Goal: Task Accomplishment & Management: Manage account settings

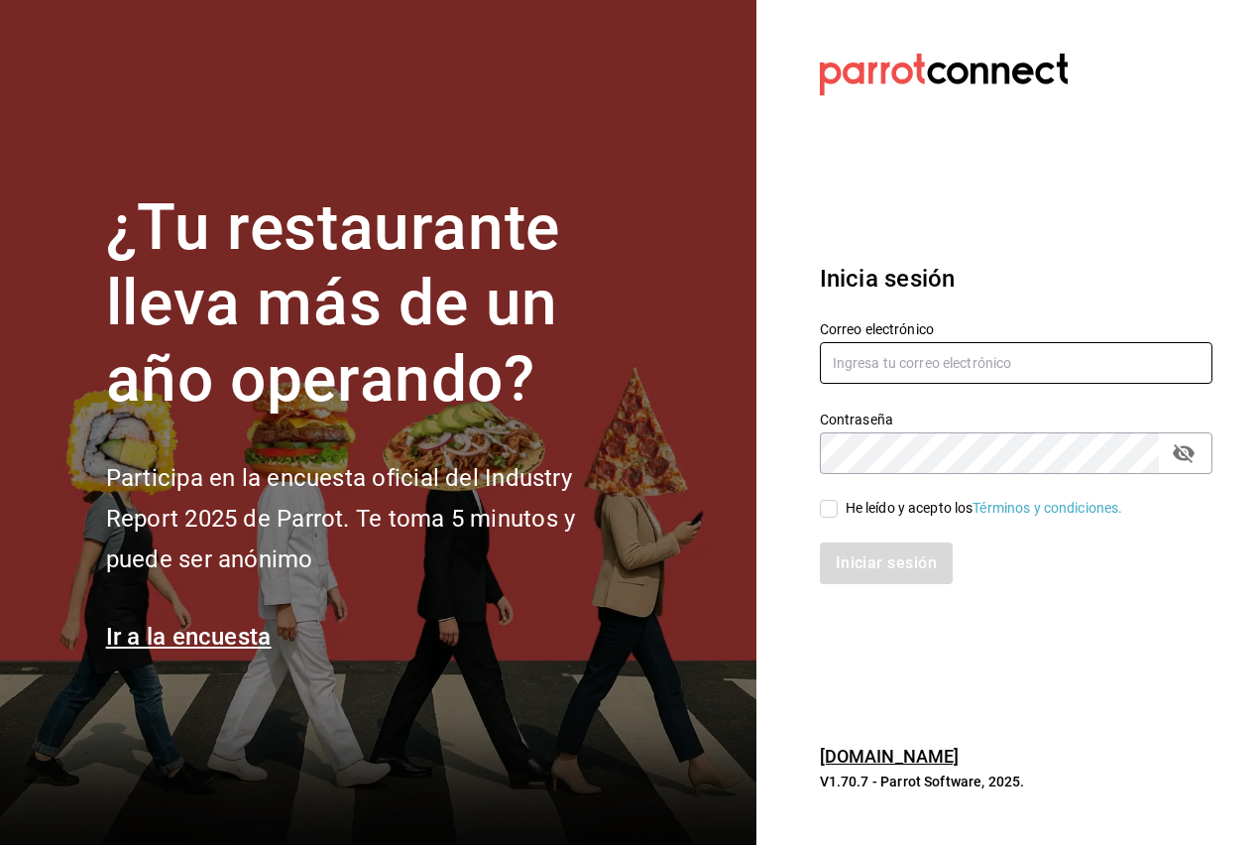
click at [937, 378] on input "text" at bounding box center [1016, 363] width 393 height 42
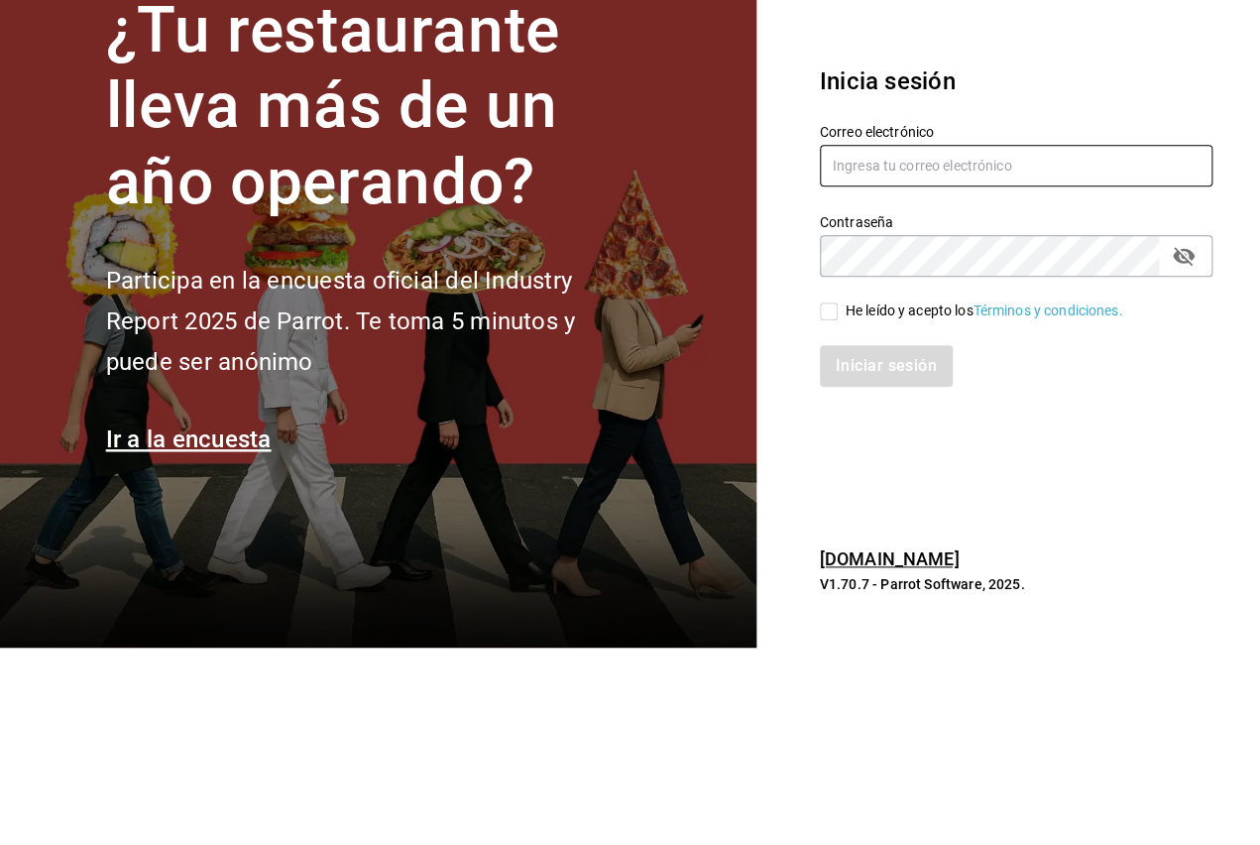
click at [957, 342] on input "text" at bounding box center [1016, 363] width 393 height 42
click at [1158, 261] on h3 "Inicia sesión" at bounding box center [1016, 279] width 393 height 36
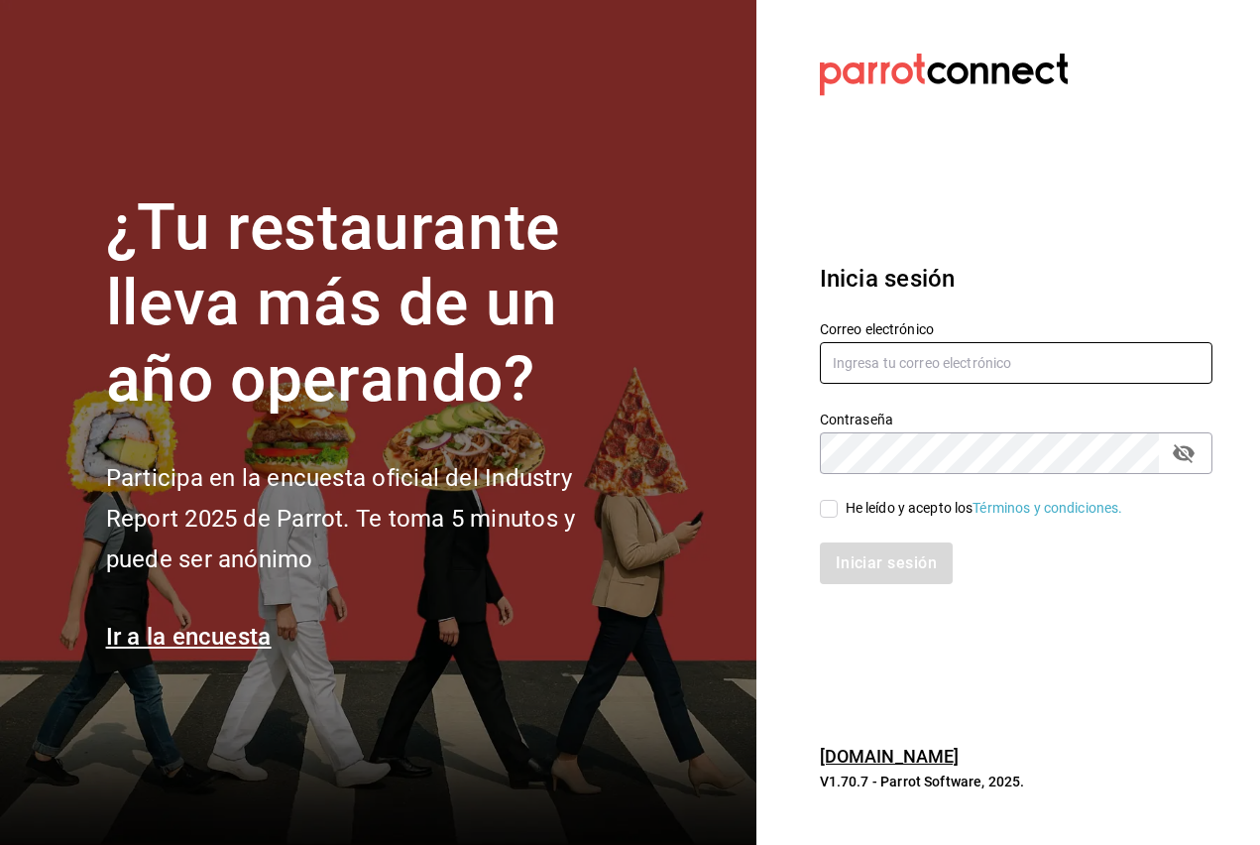
click at [963, 358] on input "text" at bounding box center [1016, 363] width 393 height 42
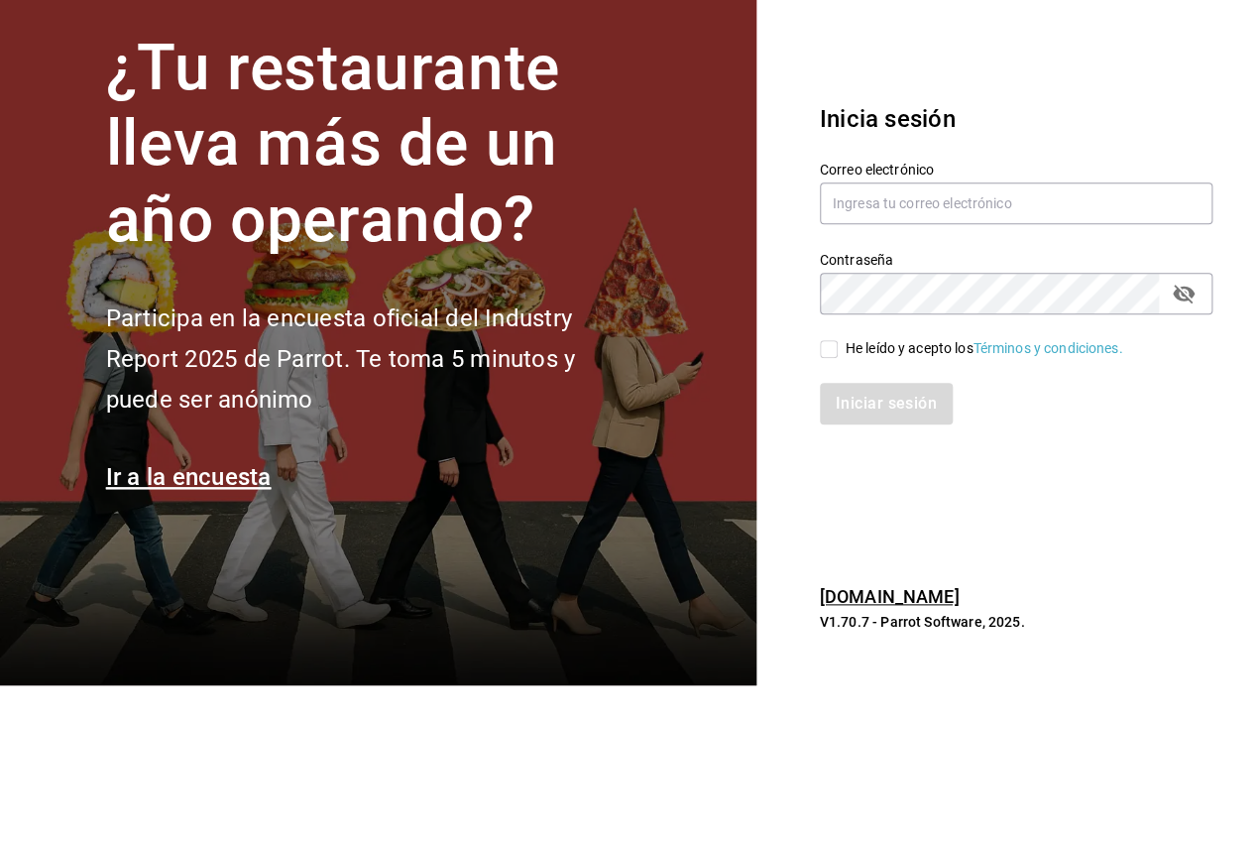
scroll to position [38, 0]
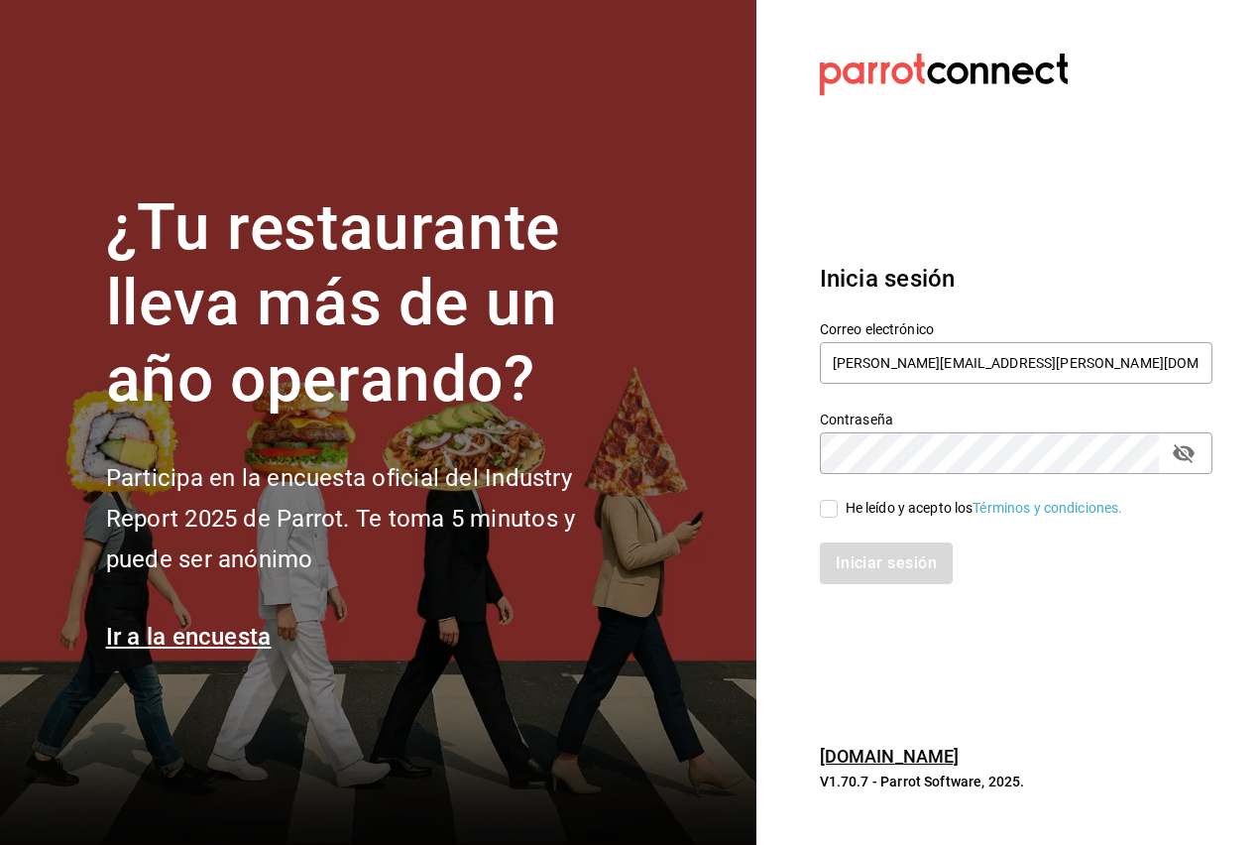
type input "jorge.cruz@grupocosteno.com"
click at [837, 500] on input "He leído y acepto los Términos y condiciones." at bounding box center [829, 509] width 18 height 18
checkbox input "true"
click at [865, 551] on button "Iniciar sesión" at bounding box center [887, 563] width 135 height 42
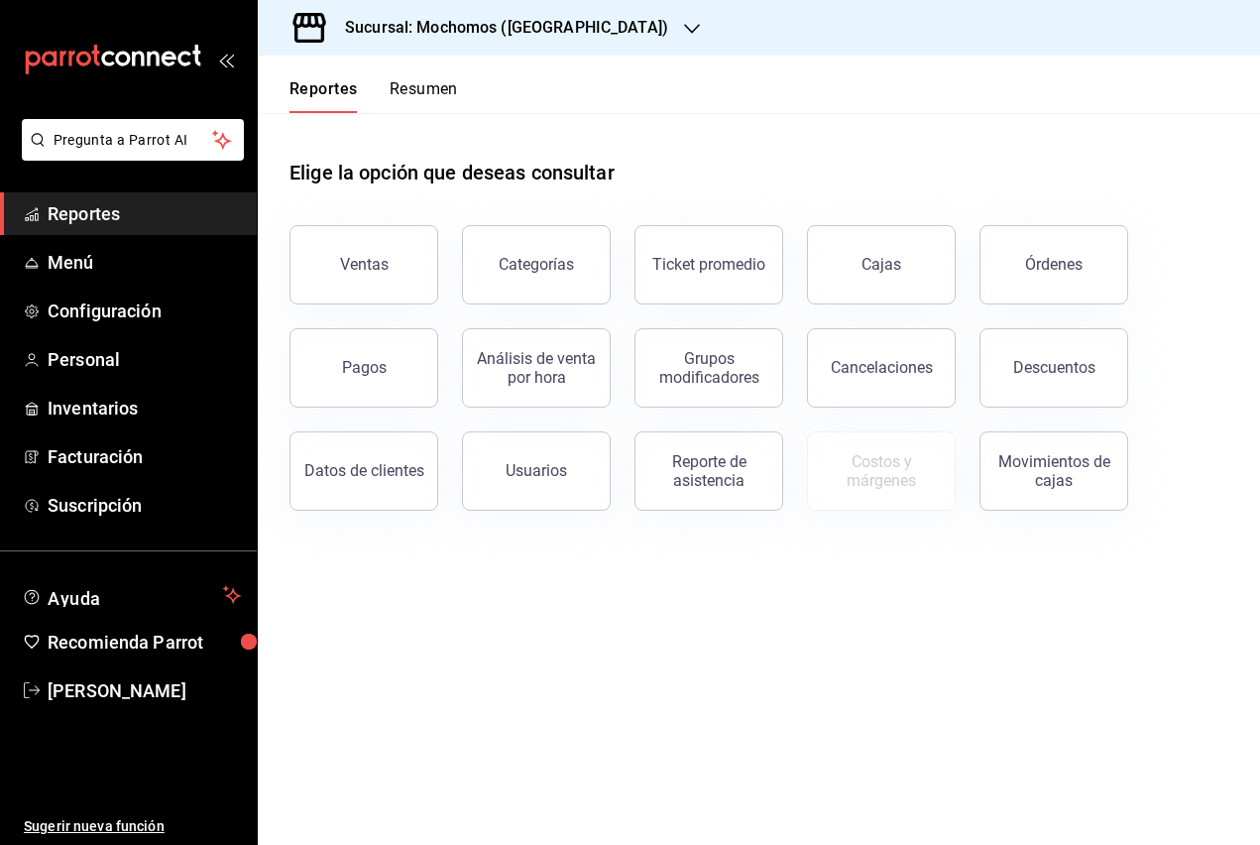
click at [587, 8] on div "Sucursal: Mochomos ([GEOGRAPHIC_DATA])" at bounding box center [491, 28] width 434 height 56
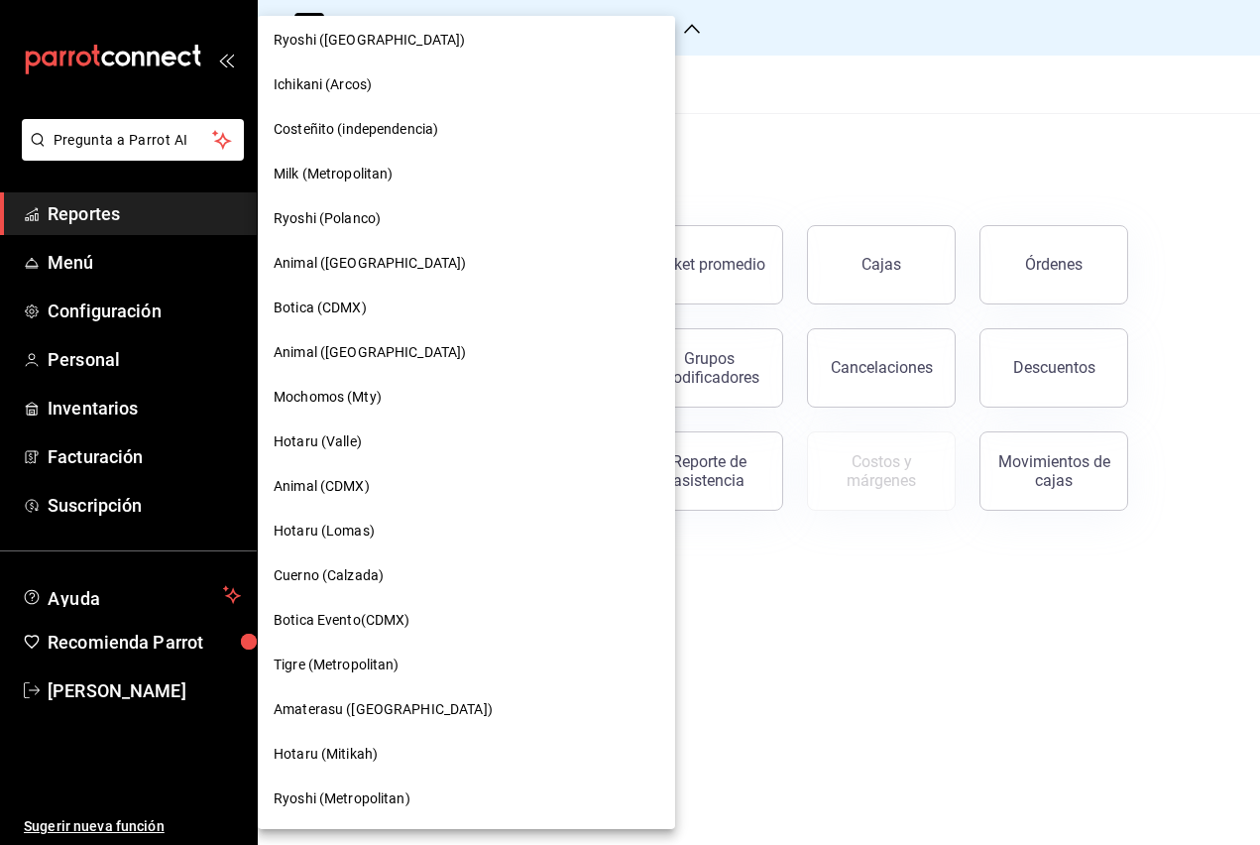
scroll to position [1121, 0]
click at [365, 252] on div "Animal ([GEOGRAPHIC_DATA])" at bounding box center [466, 263] width 417 height 45
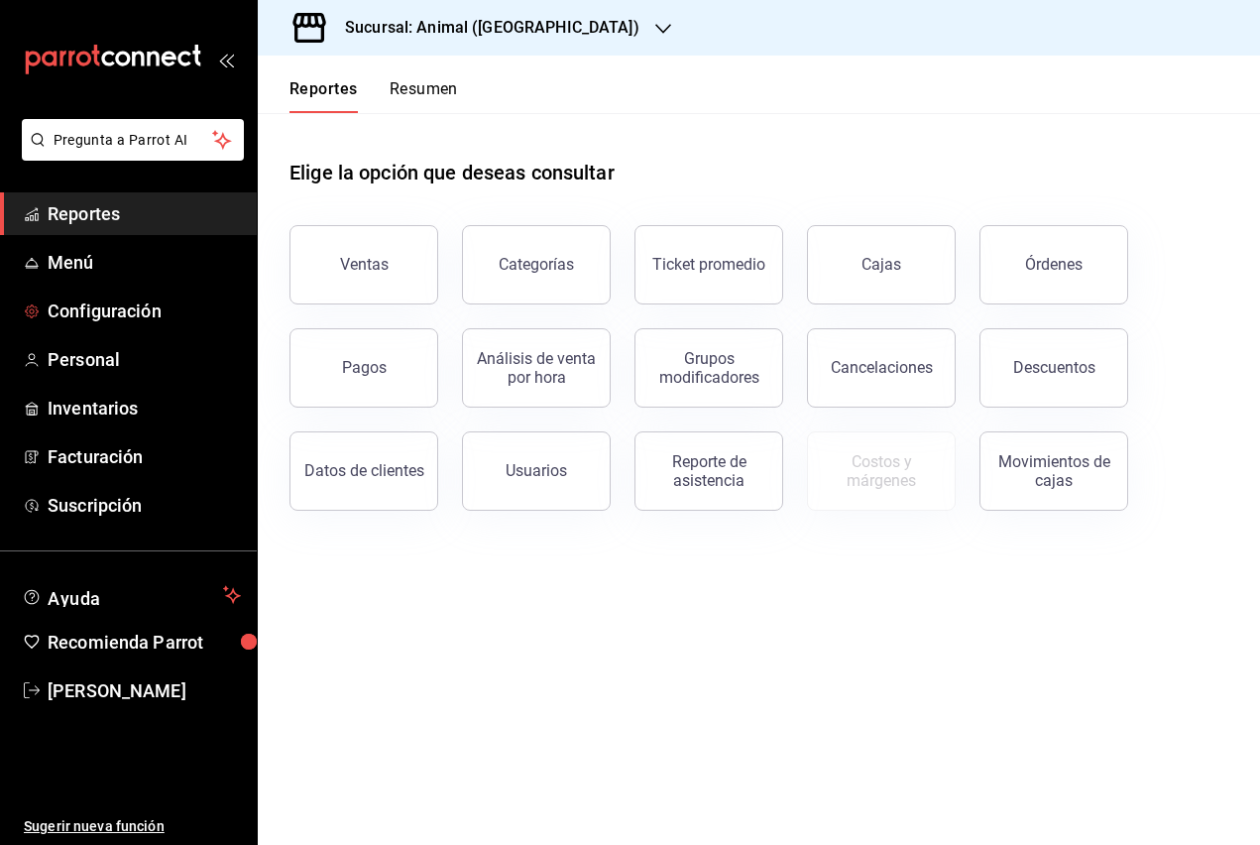
click at [155, 315] on span "Configuración" at bounding box center [144, 310] width 193 height 27
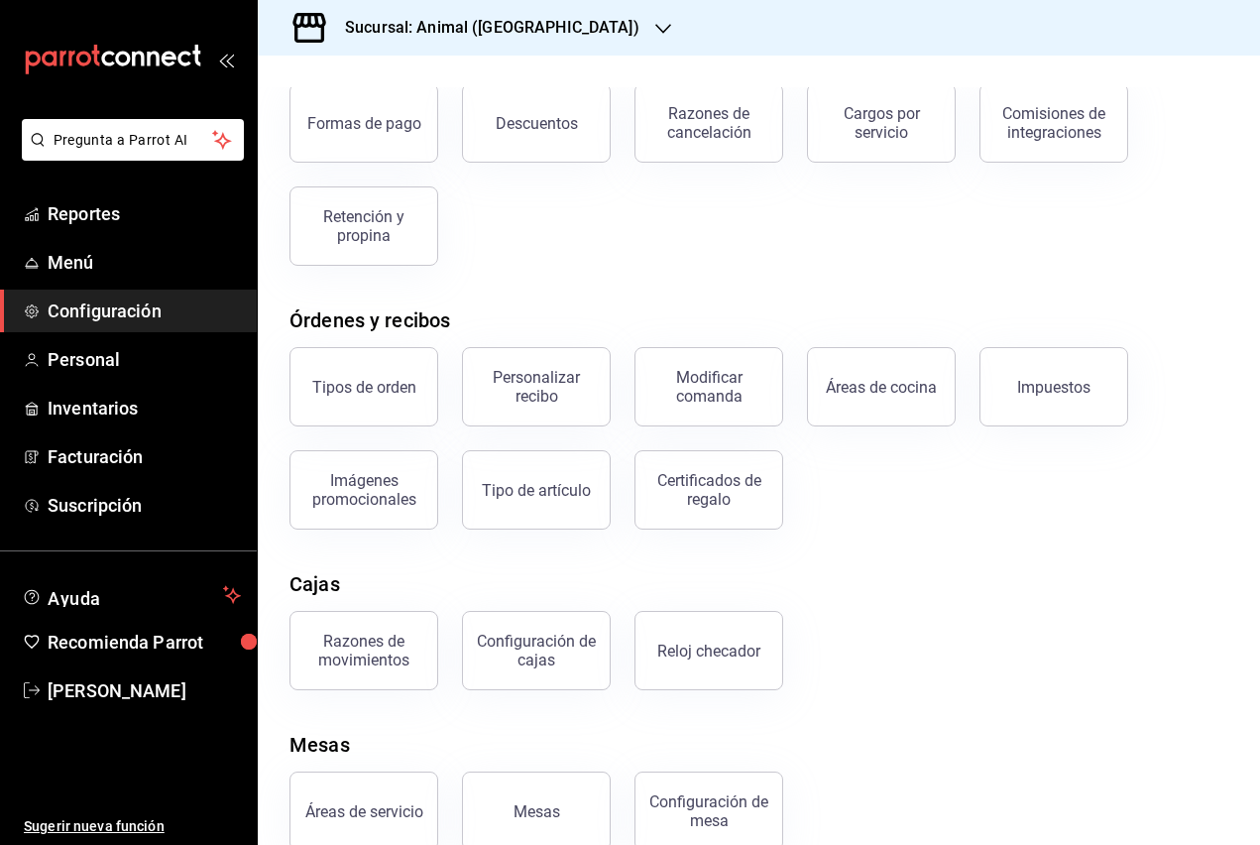
scroll to position [123, 0]
click at [561, 638] on div "Configuración de cajas" at bounding box center [536, 650] width 123 height 38
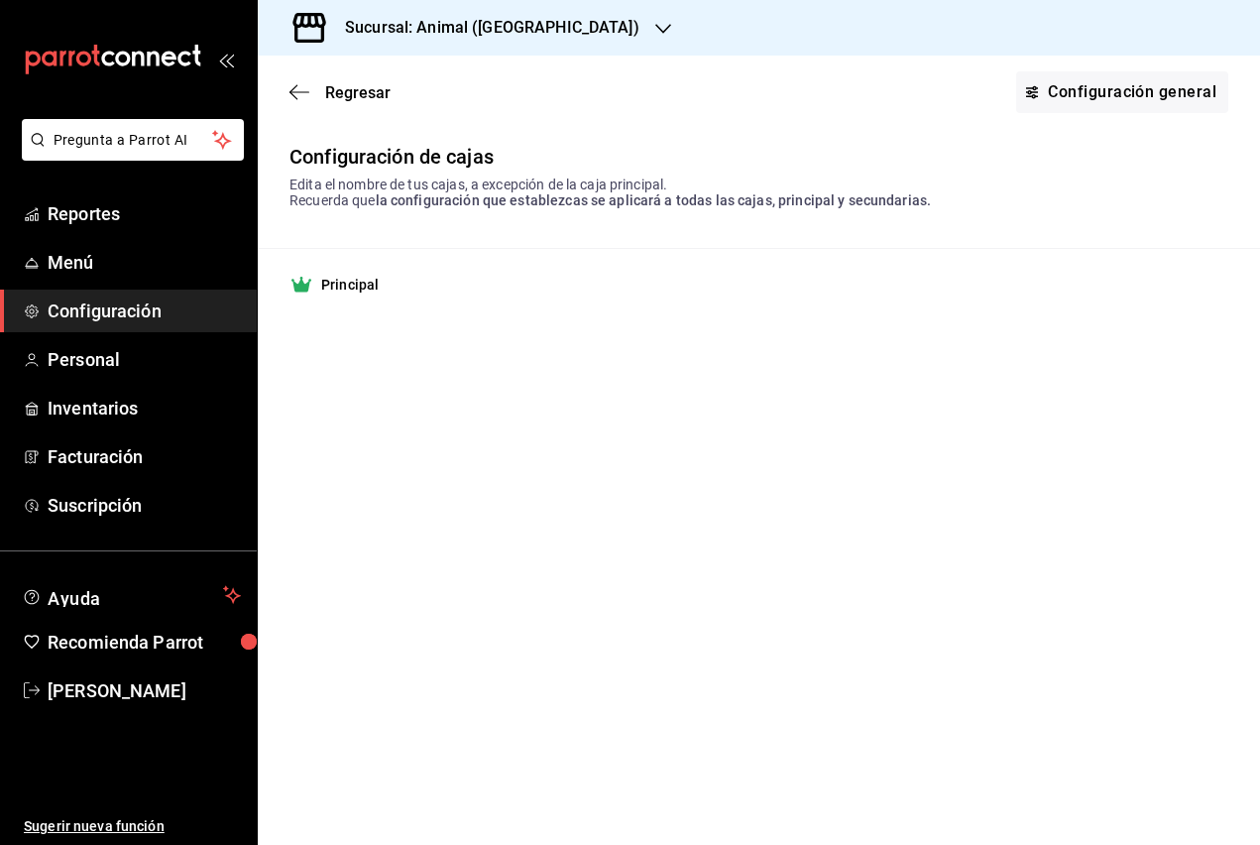
click at [1055, 101] on link "Configuración general" at bounding box center [1122, 92] width 212 height 42
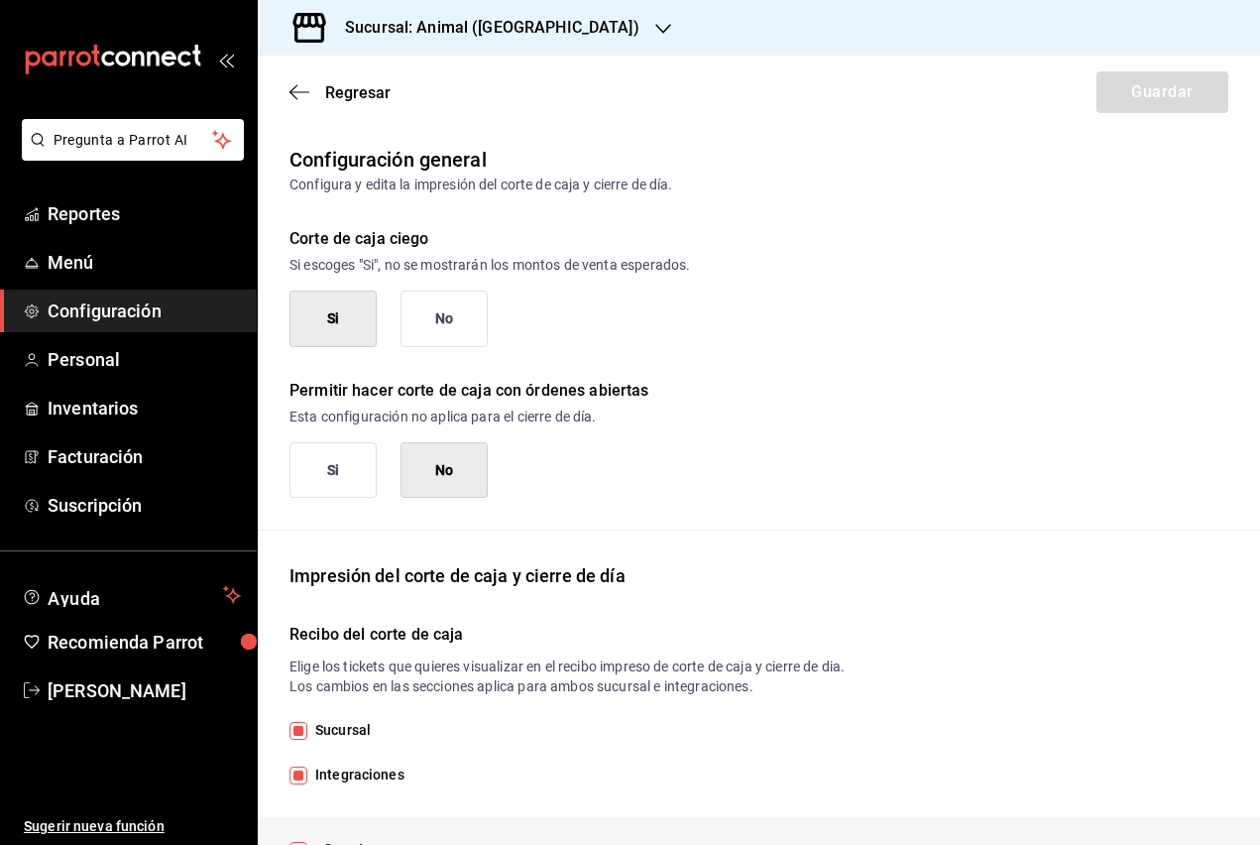
click at [451, 310] on button "No" at bounding box center [443, 318] width 87 height 56
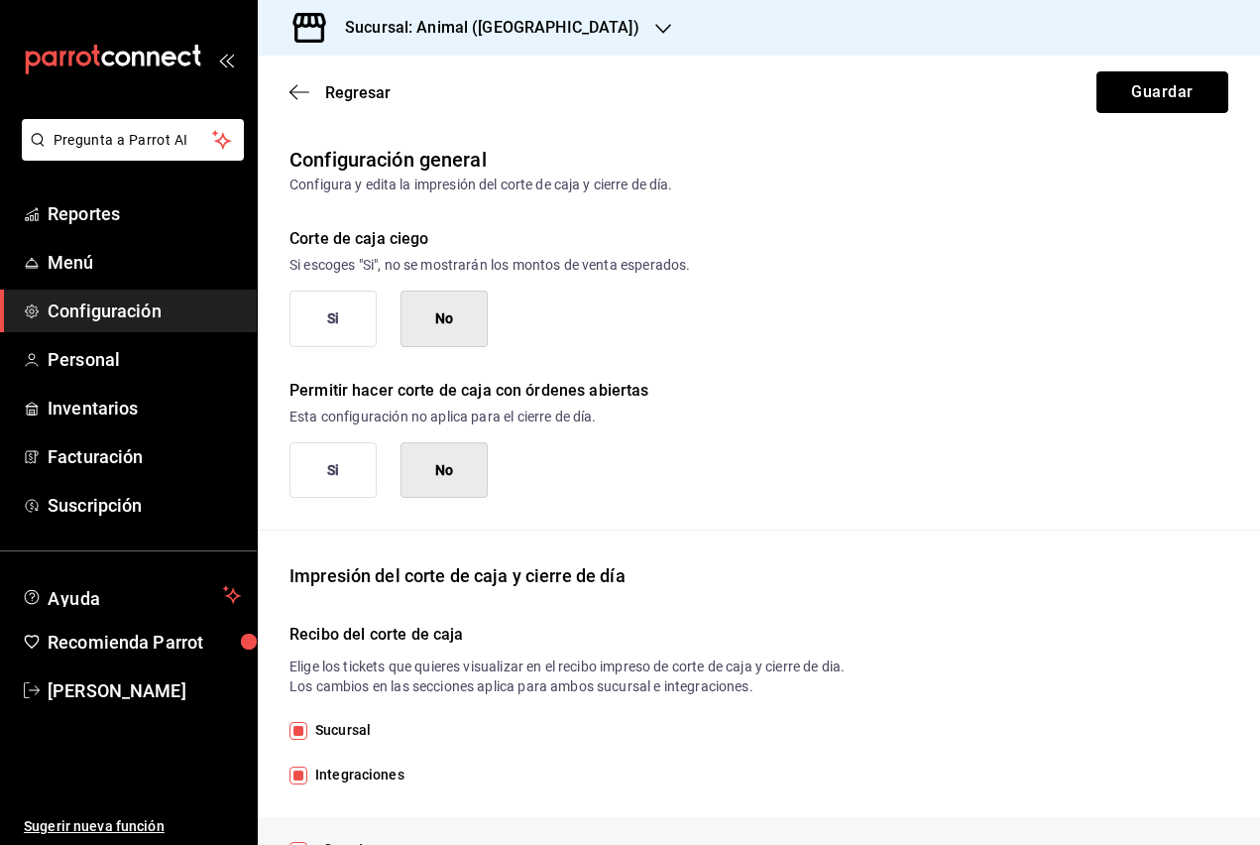
click at [1160, 78] on button "Guardar" at bounding box center [1162, 92] width 132 height 42
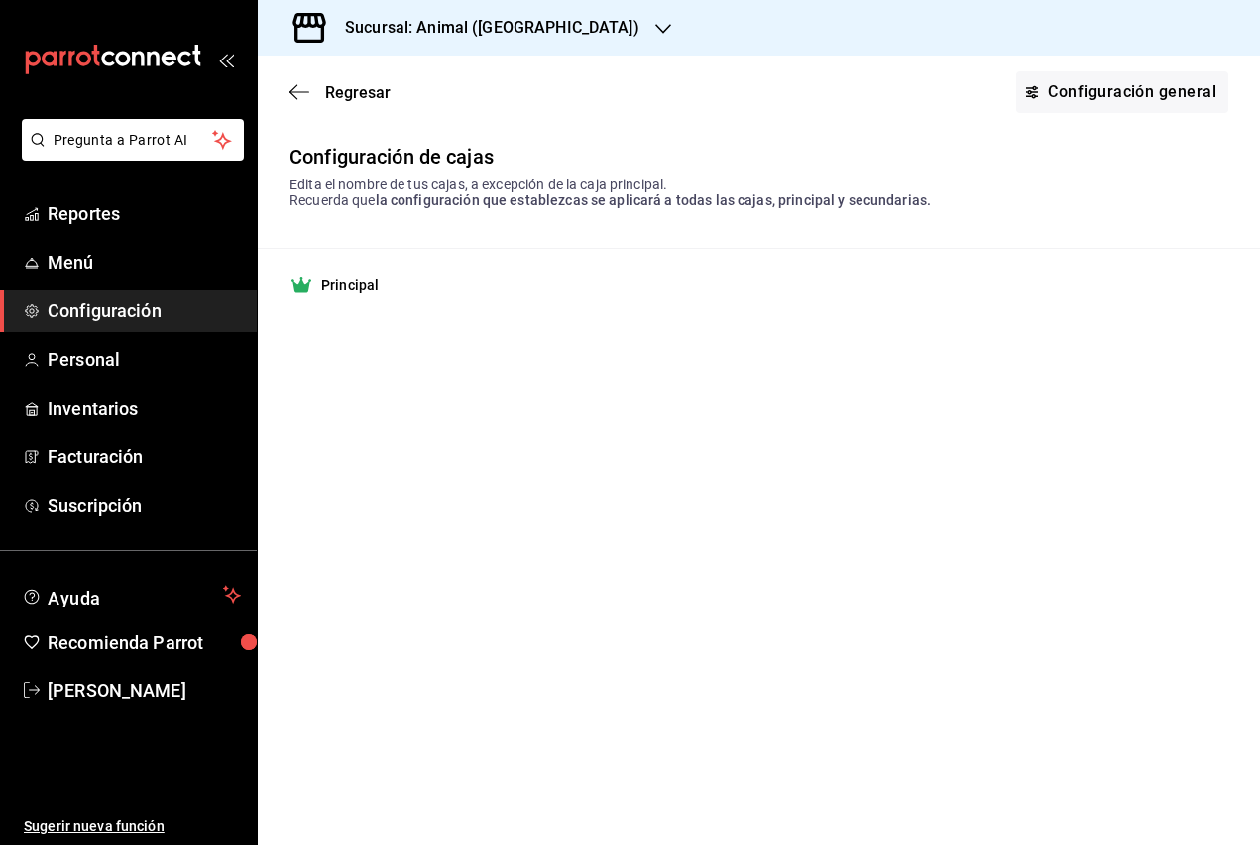
click at [305, 84] on icon "button" at bounding box center [299, 92] width 20 height 18
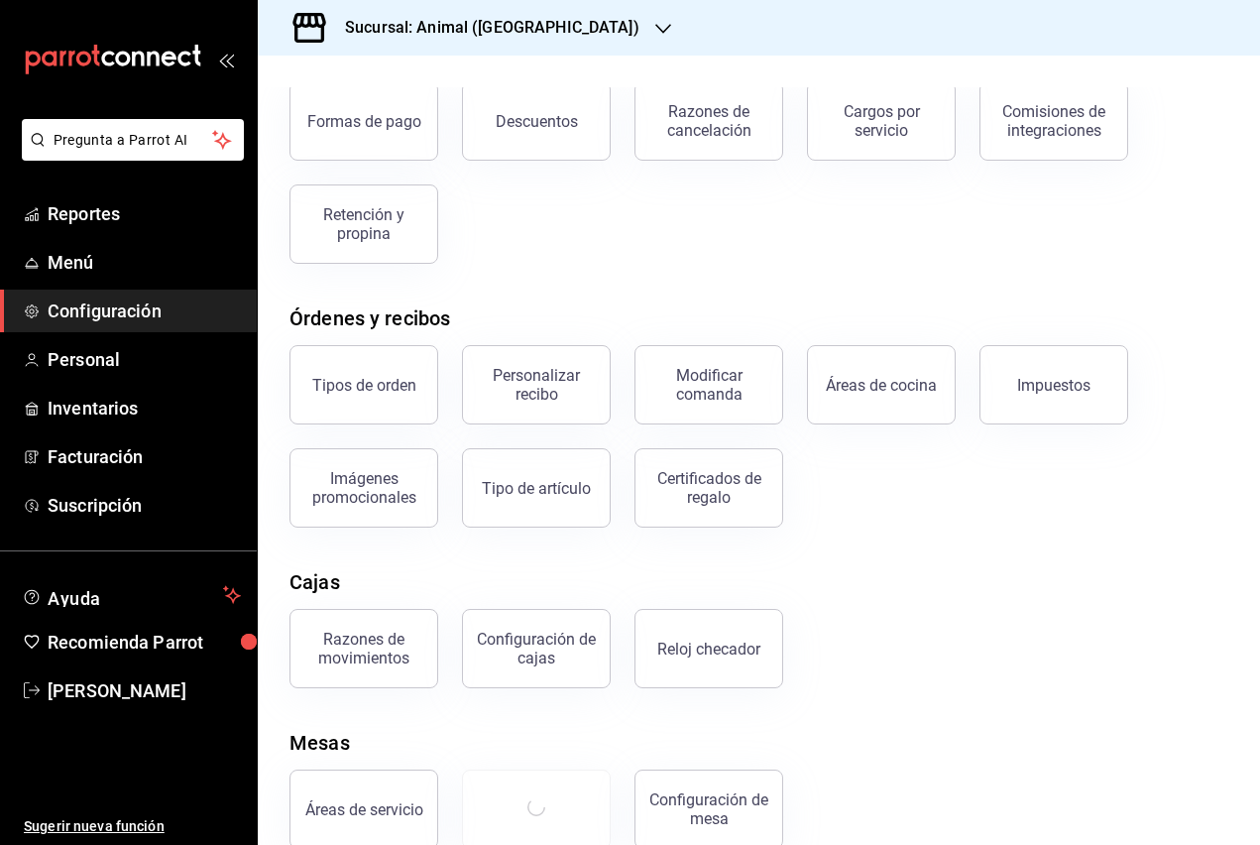
scroll to position [123, 0]
click at [516, 673] on button "Configuración de cajas" at bounding box center [536, 650] width 149 height 79
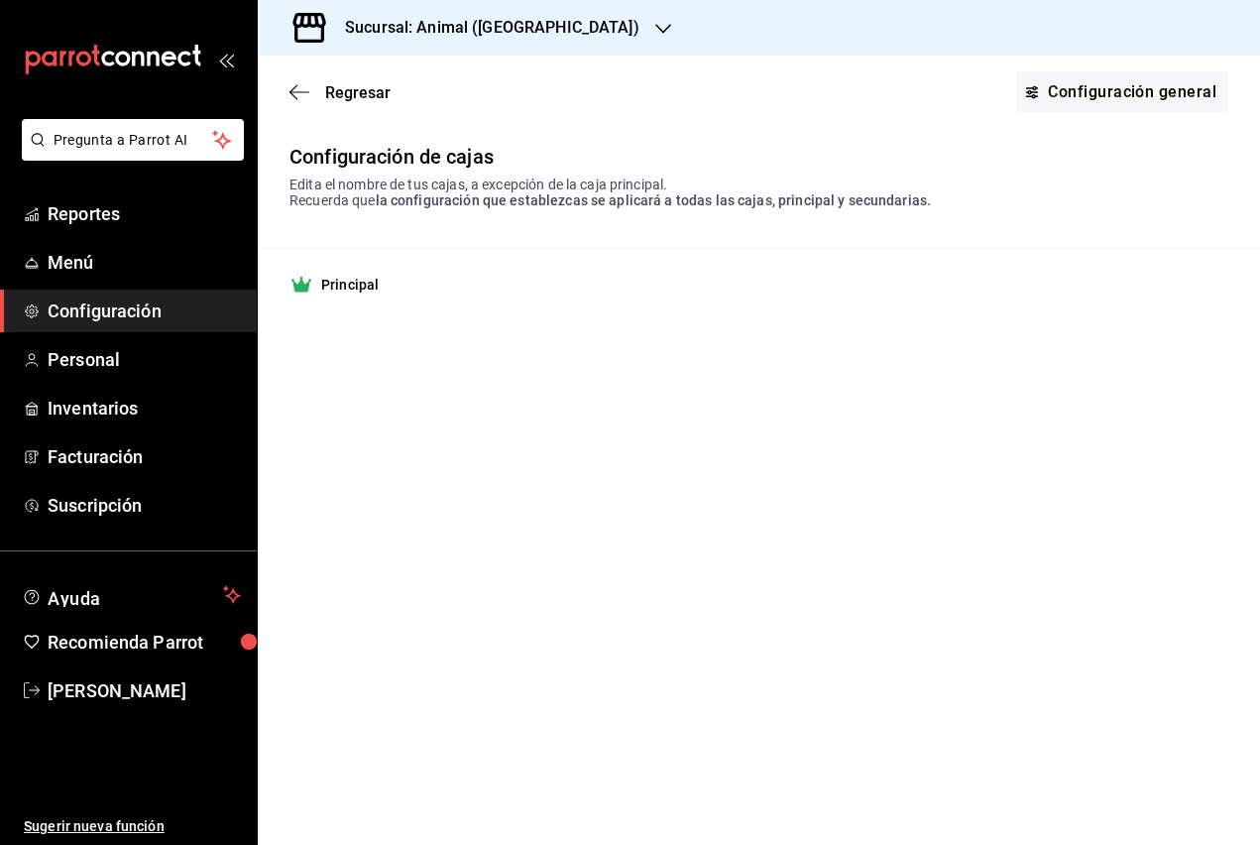
click at [1144, 95] on link "Configuración general" at bounding box center [1122, 92] width 212 height 42
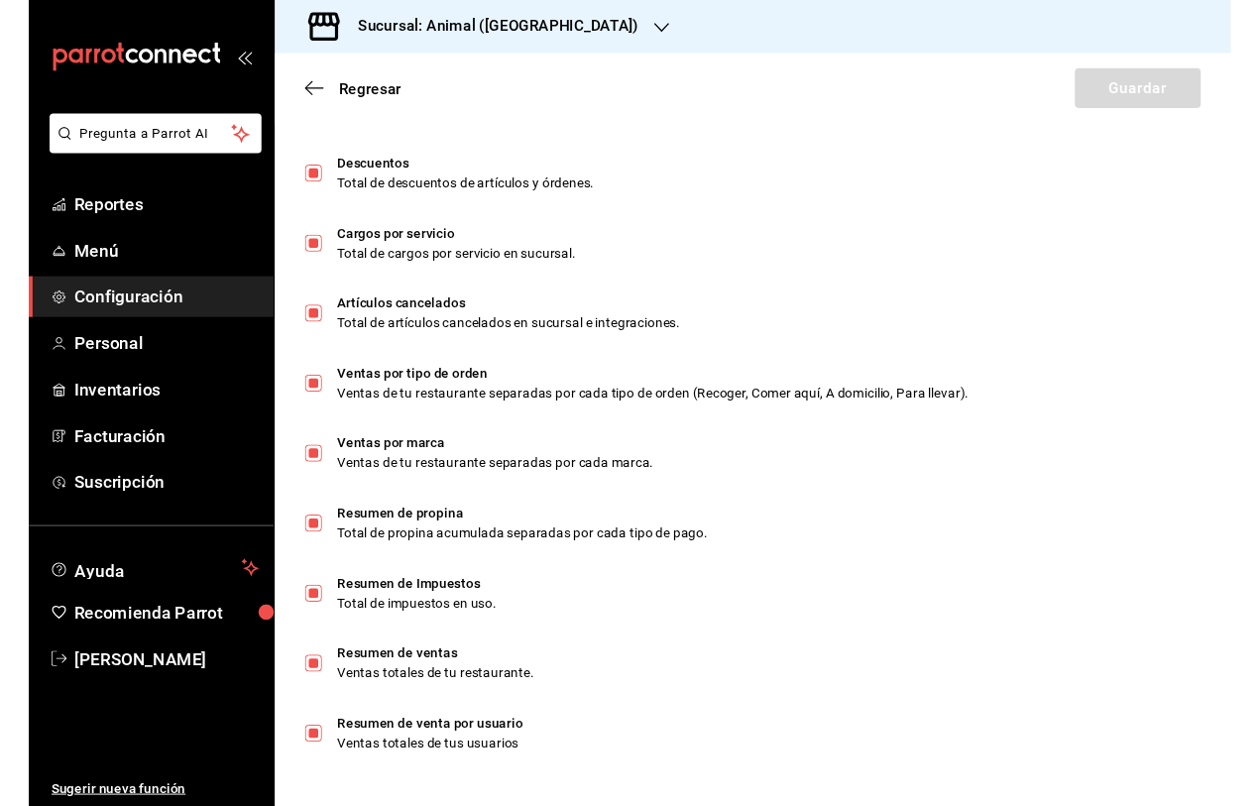
scroll to position [1114, 0]
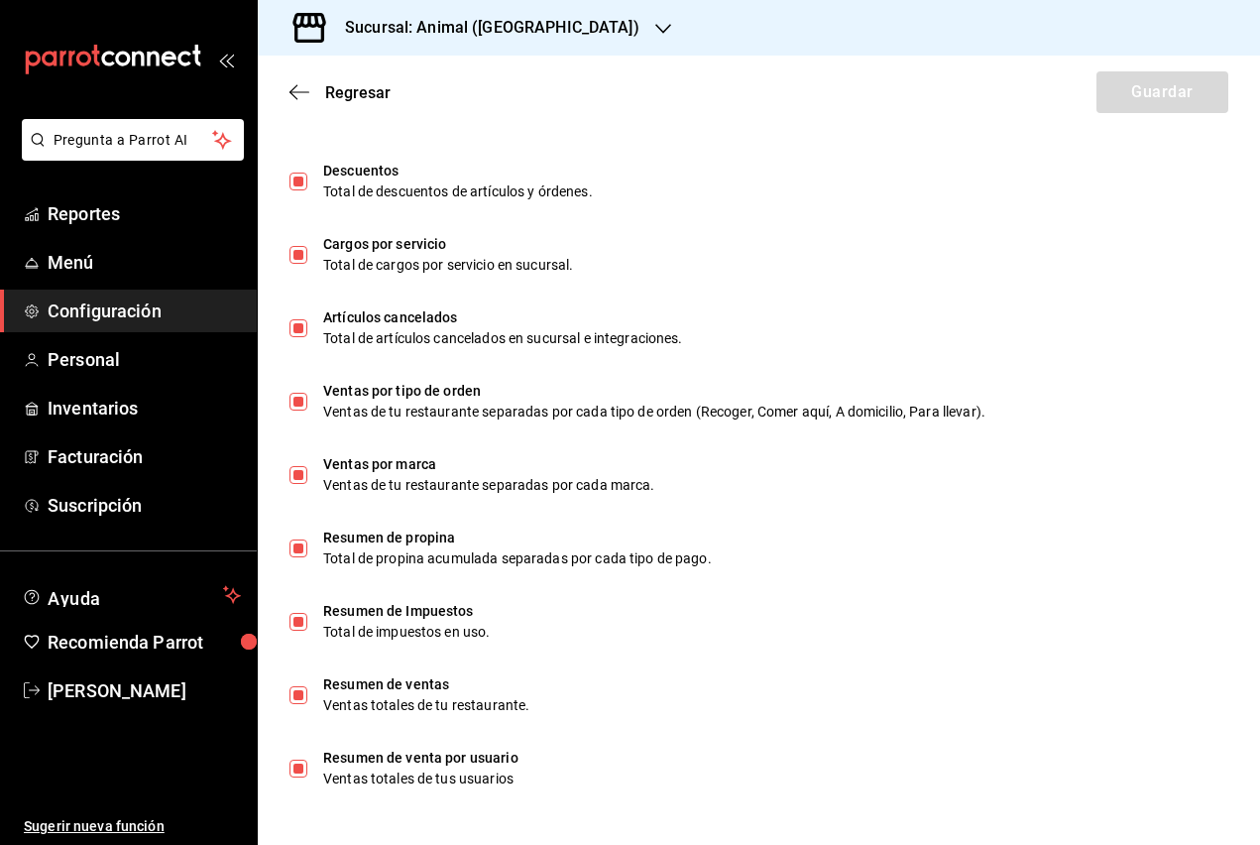
click at [59, 308] on span "Configuración" at bounding box center [144, 310] width 193 height 27
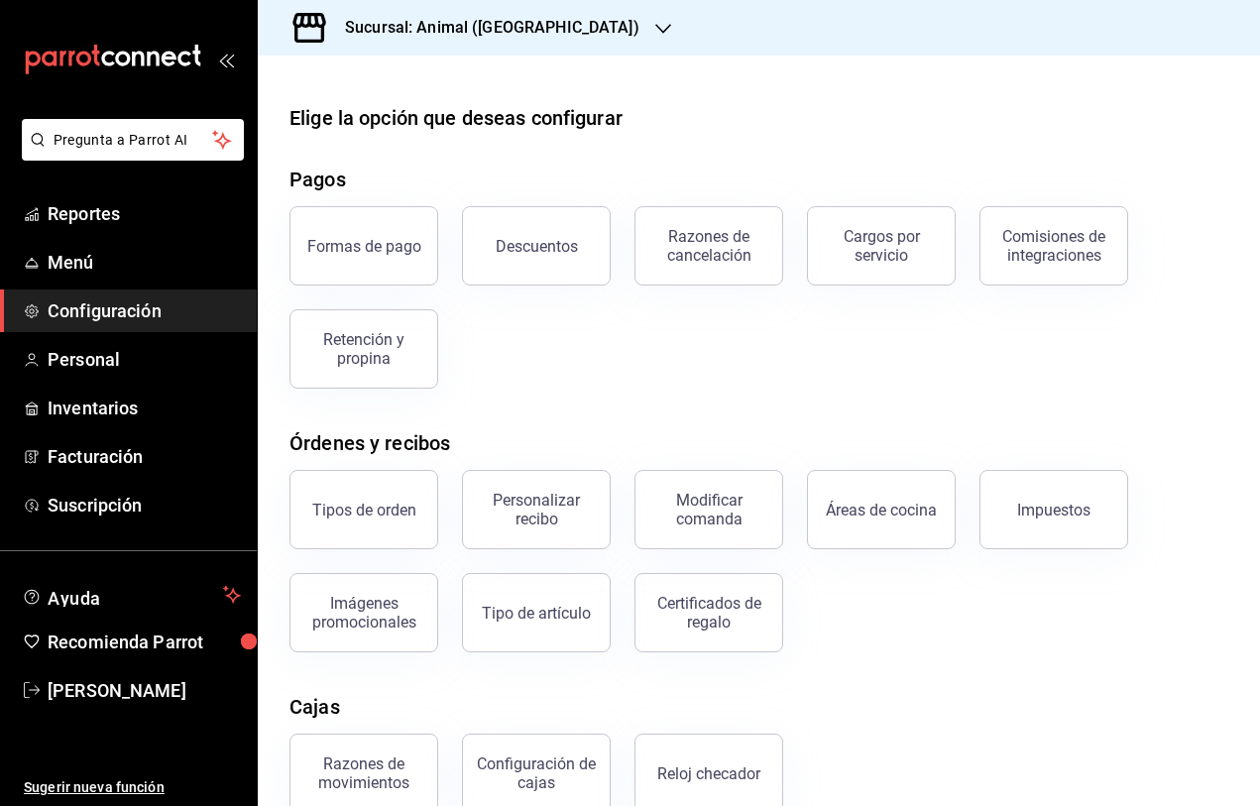
click at [65, 57] on icon "mailbox folders" at bounding box center [113, 60] width 178 height 30
